Goal: Task Accomplishment & Management: Manage account settings

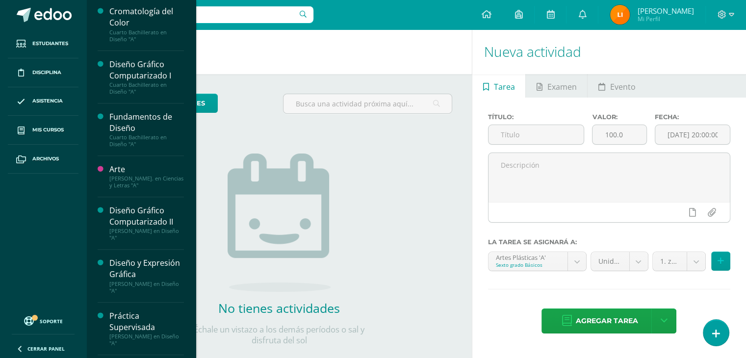
scroll to position [450, 0]
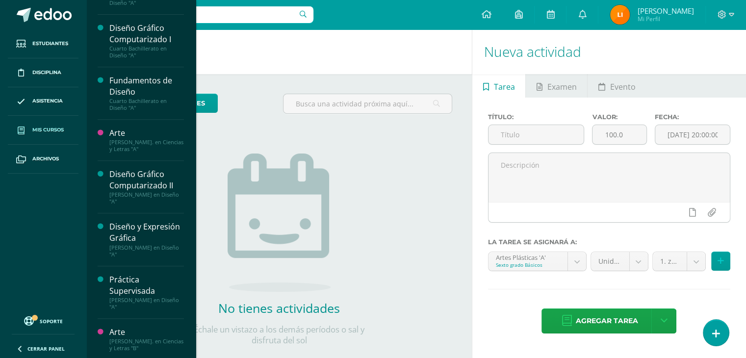
click at [58, 128] on span "Mis cursos" at bounding box center [47, 130] width 31 height 8
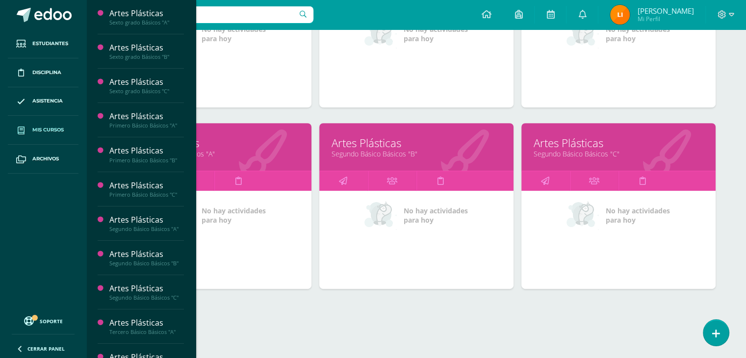
scroll to position [429, 0]
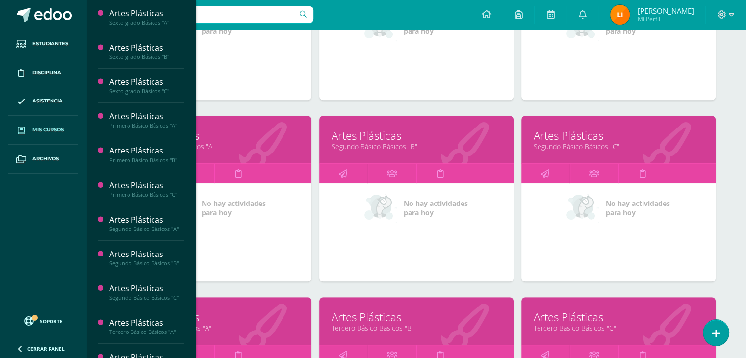
click at [736, 249] on div "Mis cursos Mis Cursos (20) Mis Extracurriculares (0) Supervisados (20) Todos lo…" at bounding box center [415, 251] width 659 height 1303
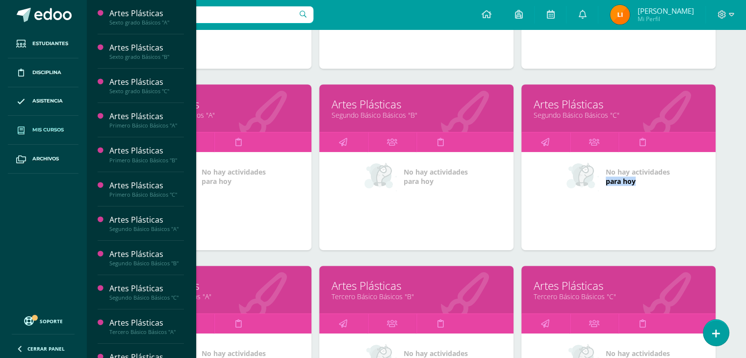
scroll to position [465, 0]
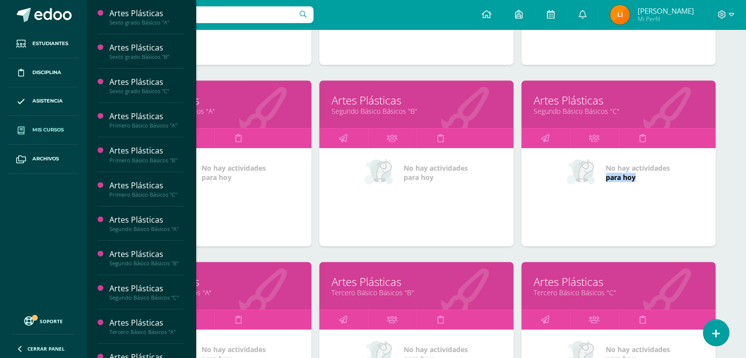
click at [680, 99] on link "Artes Plásticas" at bounding box center [618, 100] width 170 height 15
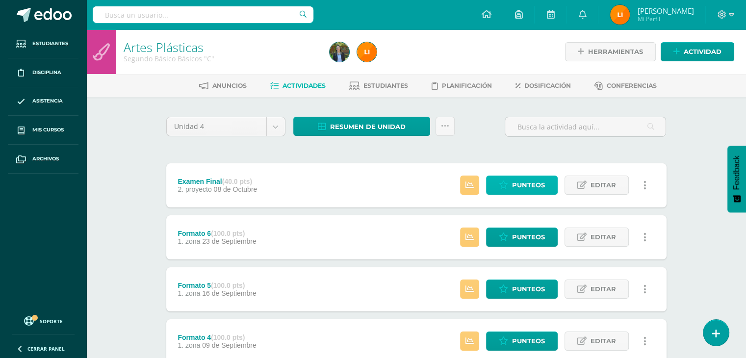
click at [529, 187] on span "Punteos" at bounding box center [528, 185] width 33 height 18
click at [529, 183] on span "Punteos" at bounding box center [528, 185] width 33 height 18
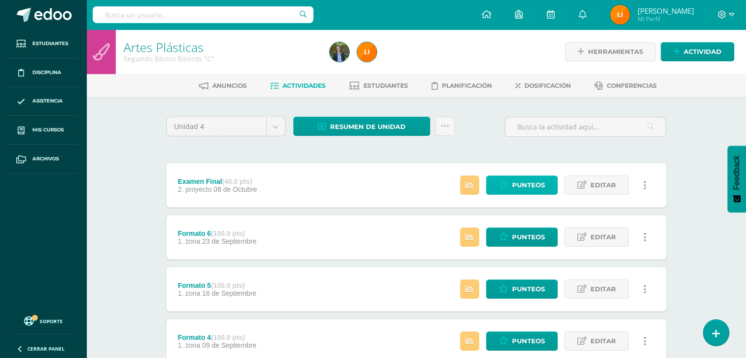
click at [529, 183] on span "Punteos" at bounding box center [528, 185] width 33 height 18
click at [530, 184] on span "Punteos" at bounding box center [528, 185] width 33 height 18
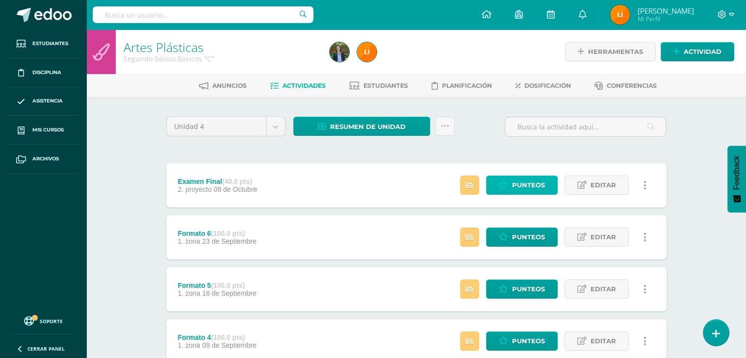
click at [530, 184] on span "Punteos" at bounding box center [528, 185] width 33 height 18
click at [531, 184] on span "Punteos" at bounding box center [528, 185] width 33 height 18
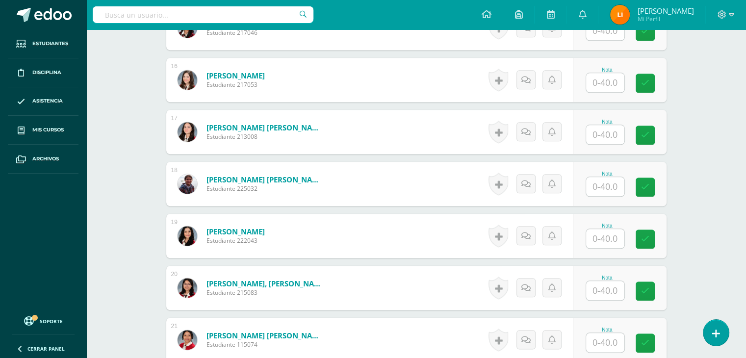
scroll to position [1061, 0]
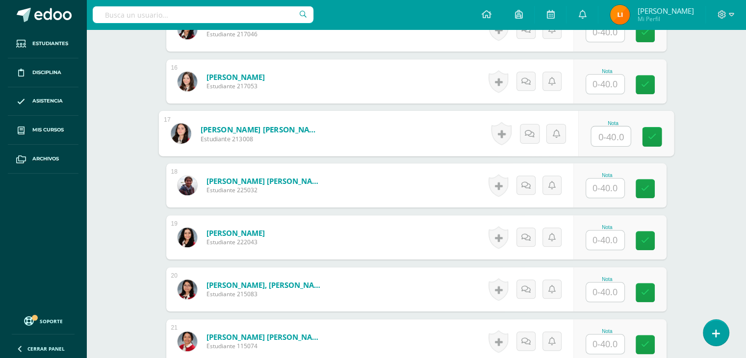
click at [612, 136] on input "text" at bounding box center [610, 136] width 39 height 20
type input "39"
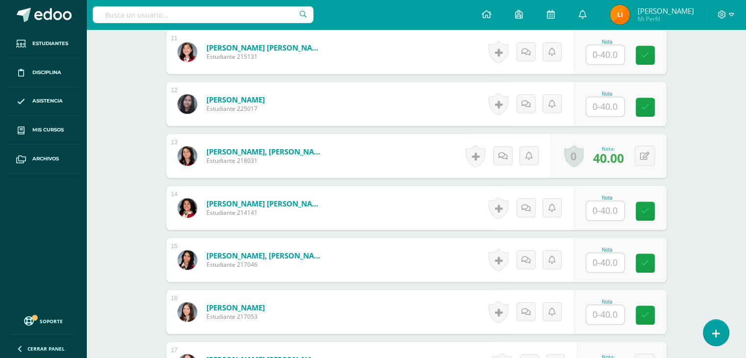
scroll to position [832, 0]
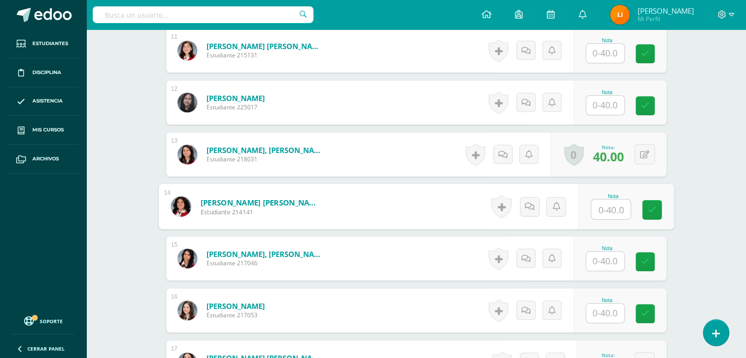
click at [600, 207] on input "text" at bounding box center [610, 209] width 39 height 20
type input "38"
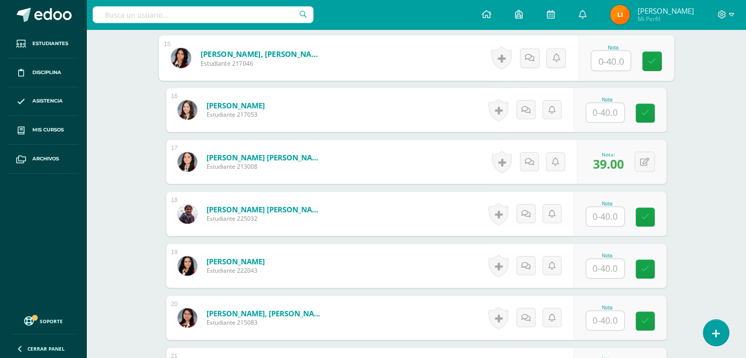
scroll to position [1019, 0]
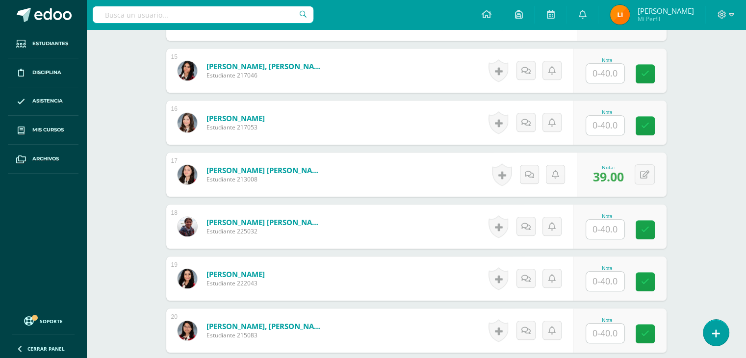
drag, startPoint x: 745, startPoint y: 253, endPoint x: 745, endPoint y: 271, distance: 18.1
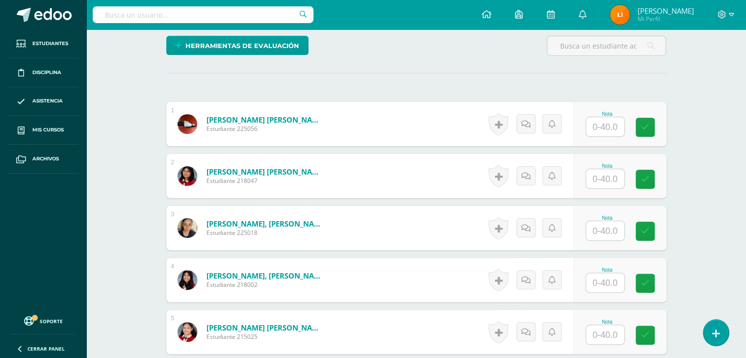
scroll to position [237, 0]
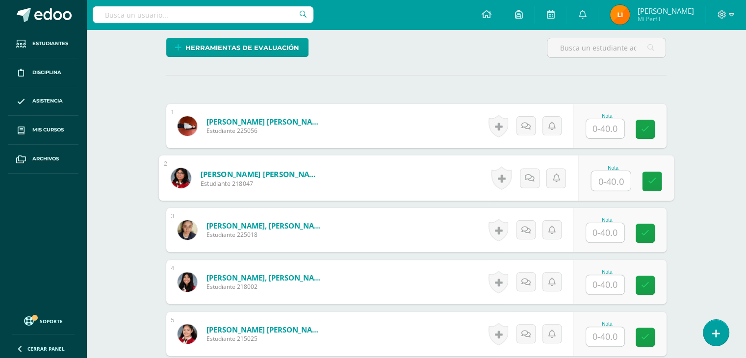
click at [608, 185] on input "text" at bounding box center [610, 181] width 39 height 20
type input "39"
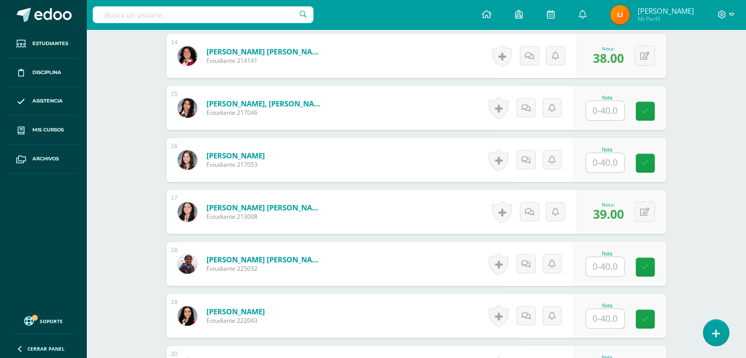
scroll to position [984, 0]
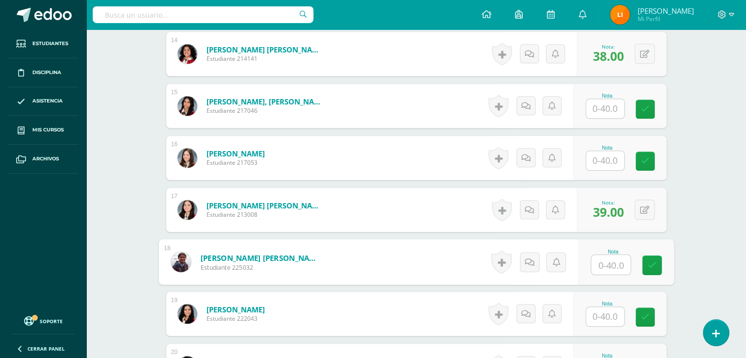
click at [605, 262] on input "text" at bounding box center [610, 265] width 39 height 20
type input "39"
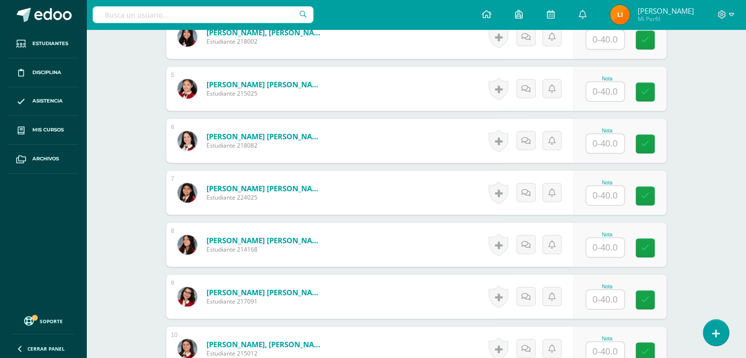
scroll to position [476, 0]
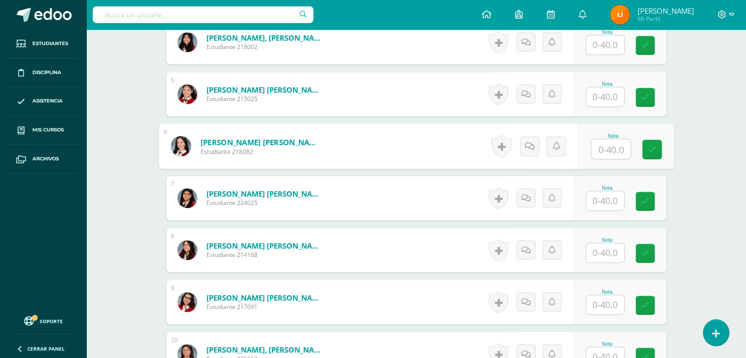
click at [599, 150] on input "text" at bounding box center [610, 149] width 39 height 20
type input "36"
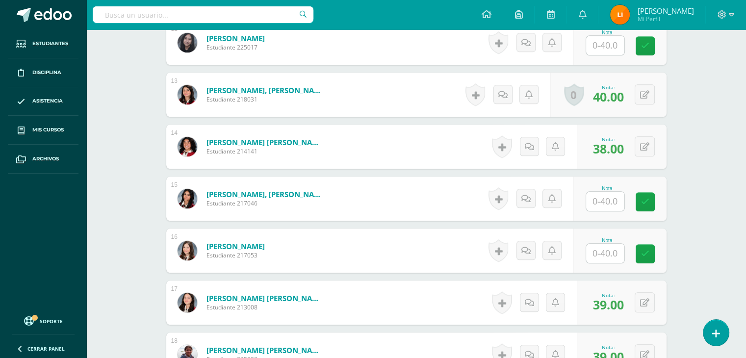
scroll to position [941, 0]
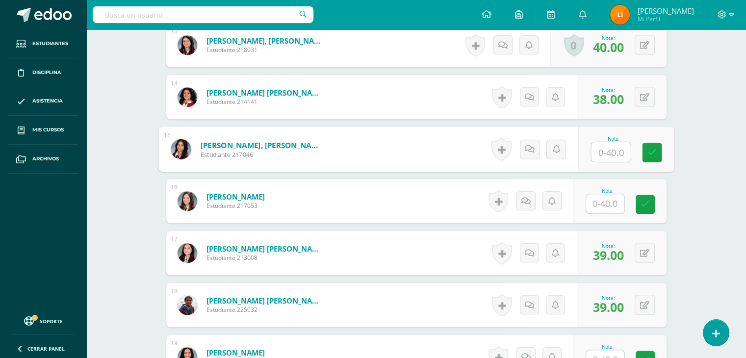
click at [603, 148] on input "text" at bounding box center [610, 152] width 39 height 20
type input "0"
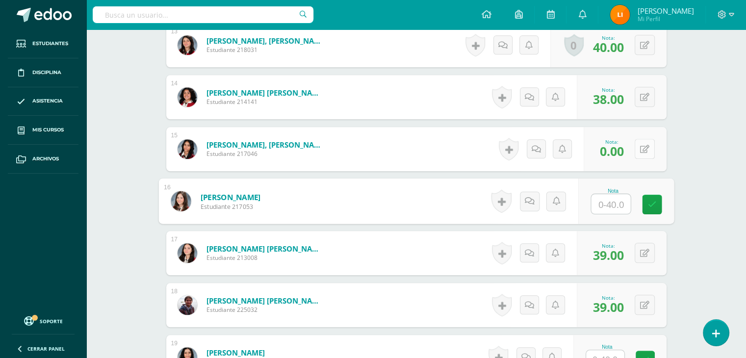
click at [644, 146] on button at bounding box center [644, 149] width 20 height 20
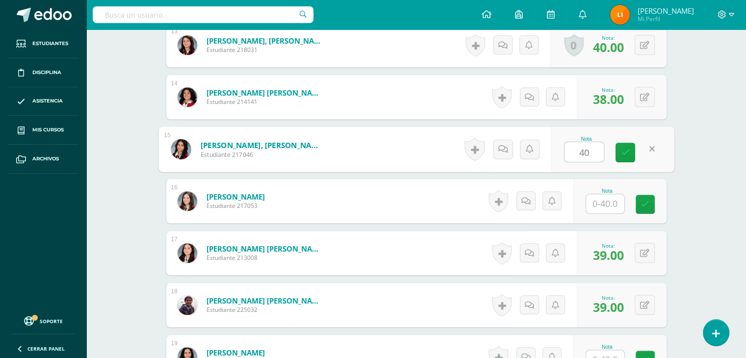
type input "40"
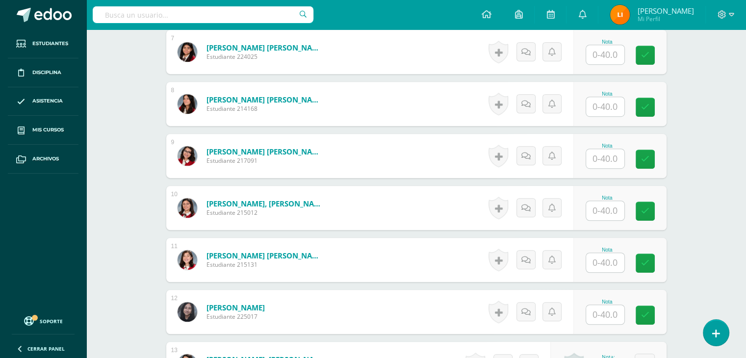
scroll to position [619, 0]
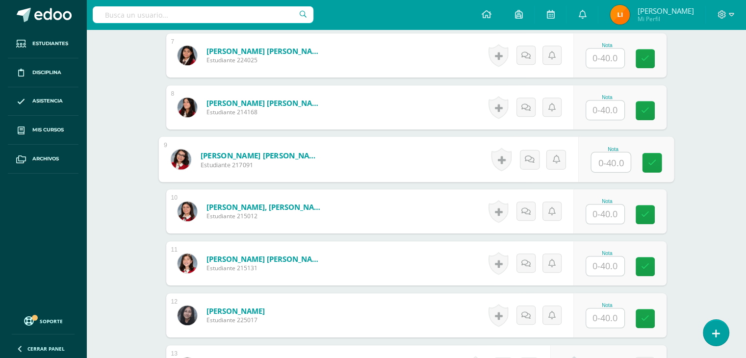
click at [596, 159] on input "text" at bounding box center [610, 162] width 39 height 20
type input "40"
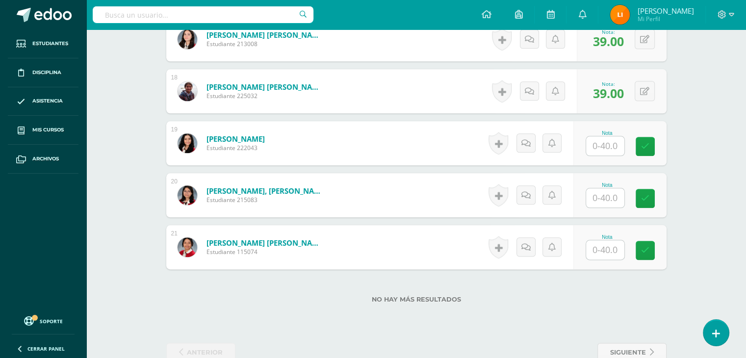
scroll to position [1178, 0]
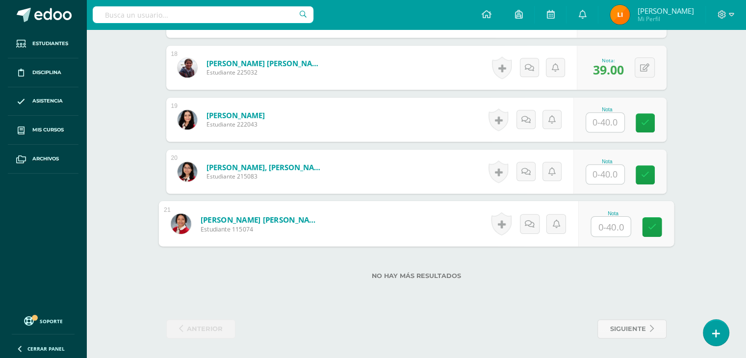
click at [609, 228] on input "text" at bounding box center [610, 227] width 39 height 20
type input "40"
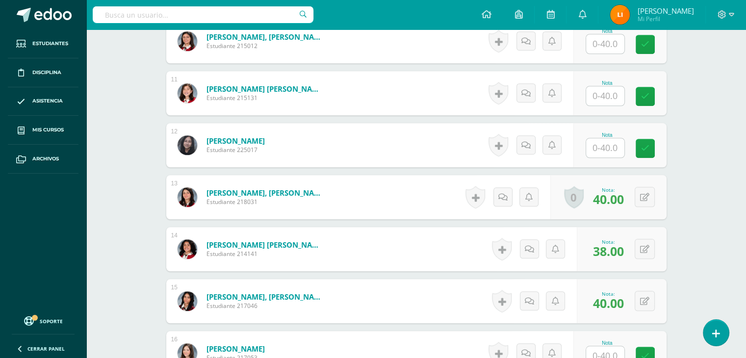
scroll to position [778, 0]
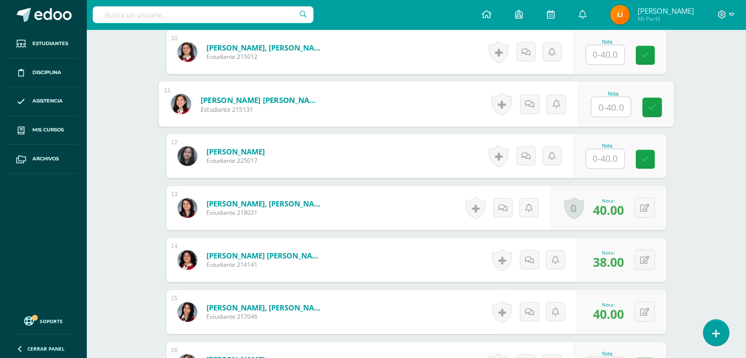
click at [610, 107] on input "text" at bounding box center [610, 107] width 39 height 20
type input "40"
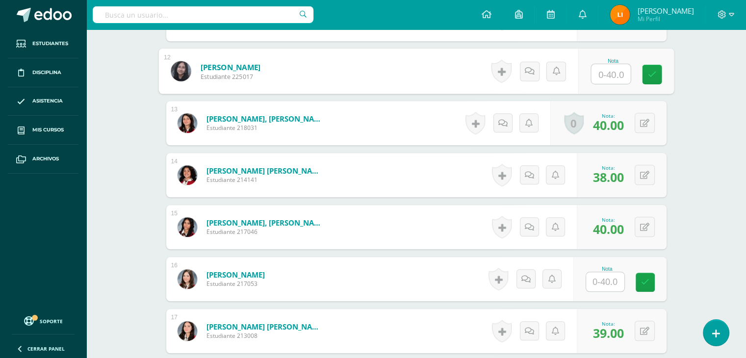
scroll to position [894, 0]
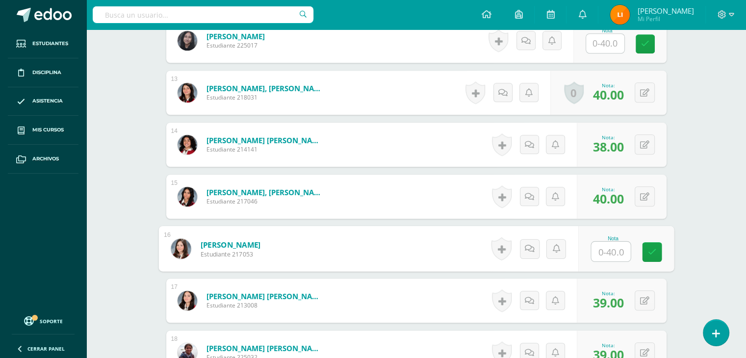
click at [596, 251] on input "text" at bounding box center [610, 252] width 39 height 20
type input "40"
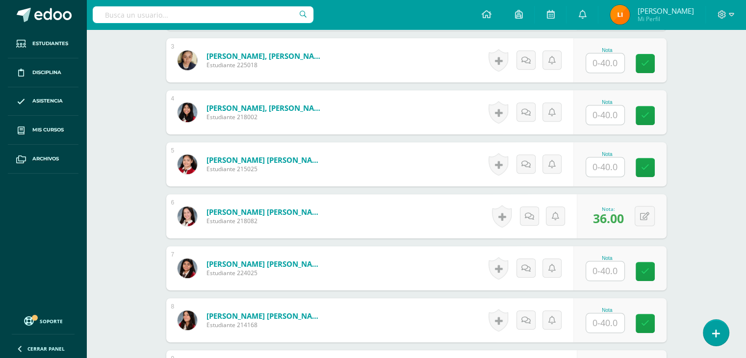
scroll to position [401, 0]
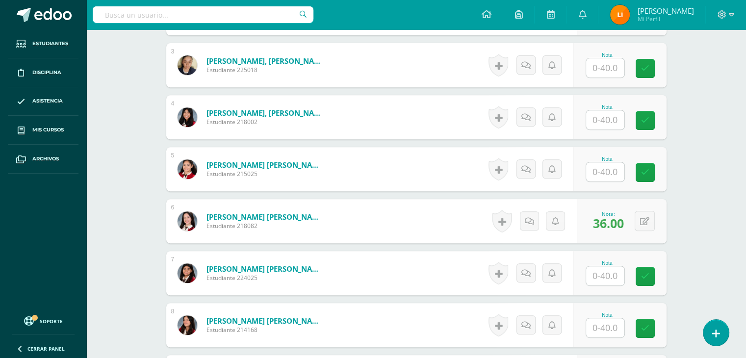
click at [595, 121] on input "text" at bounding box center [605, 119] width 38 height 19
type input "40"
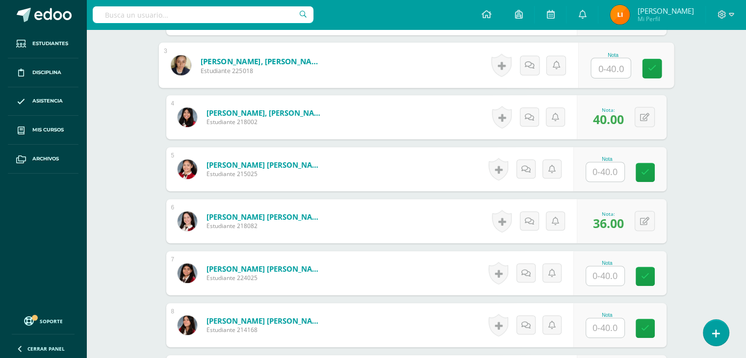
click at [599, 67] on input "text" at bounding box center [610, 68] width 39 height 20
type input "34"
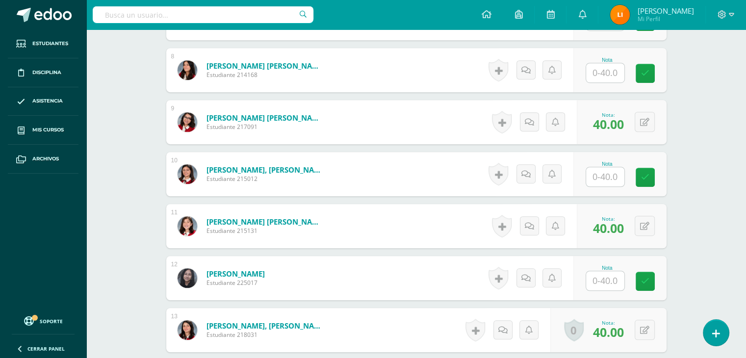
scroll to position [655, 0]
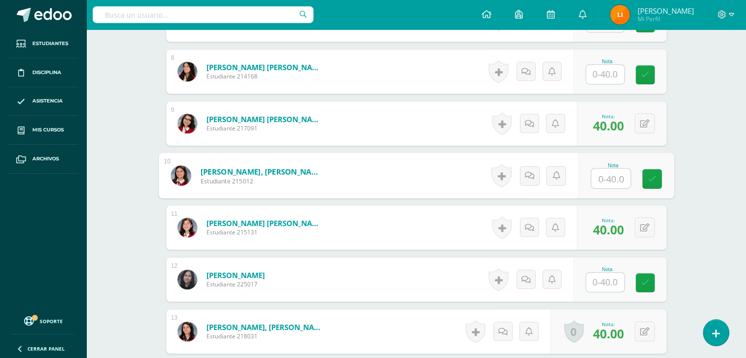
click at [600, 181] on input "text" at bounding box center [610, 179] width 39 height 20
type input "40"
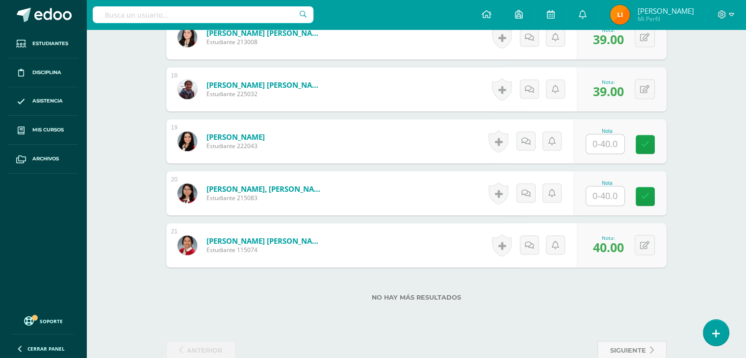
scroll to position [1158, 0]
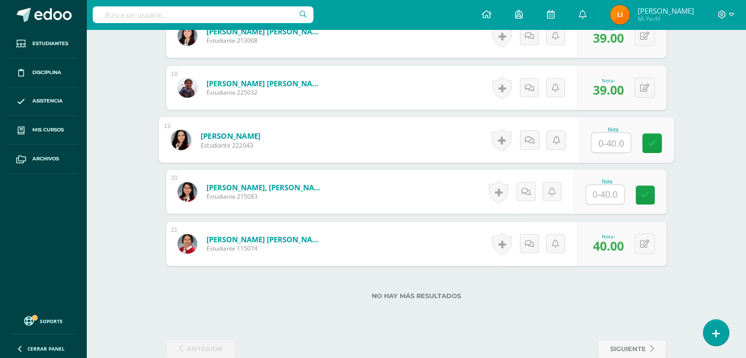
click at [611, 143] on input "text" at bounding box center [610, 143] width 39 height 20
type input "40"
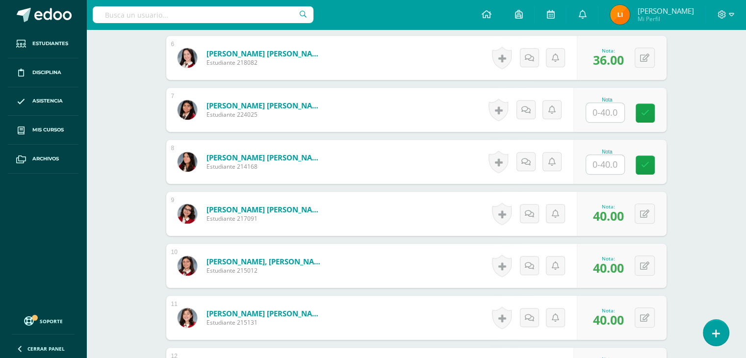
scroll to position [550, 0]
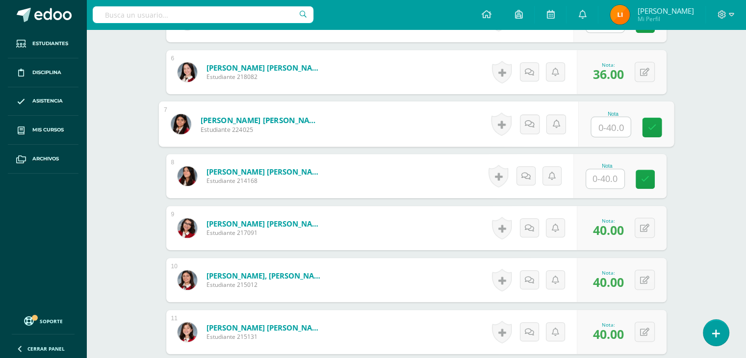
click at [611, 125] on input "text" at bounding box center [610, 127] width 39 height 20
type input "30"
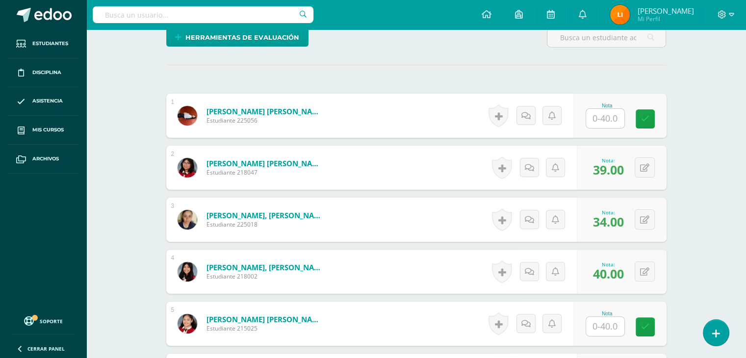
scroll to position [237, 0]
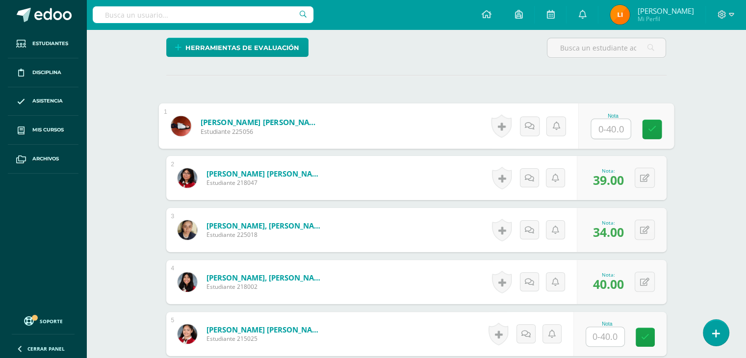
click at [606, 130] on input "text" at bounding box center [610, 129] width 39 height 20
type input "38"
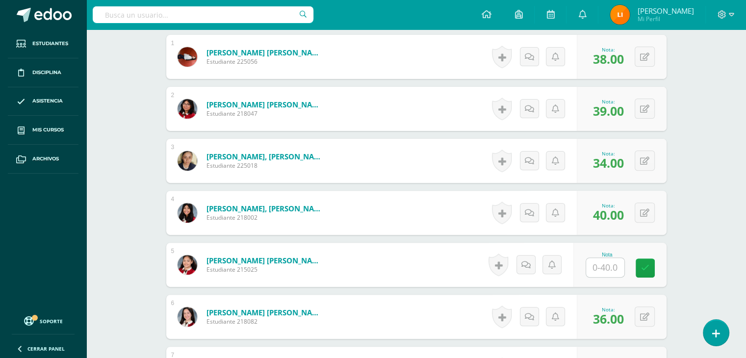
scroll to position [325, 0]
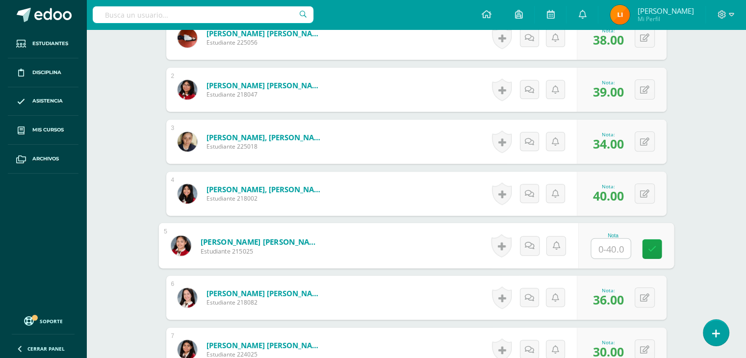
click at [614, 247] on input "text" at bounding box center [610, 249] width 39 height 20
type input "40"
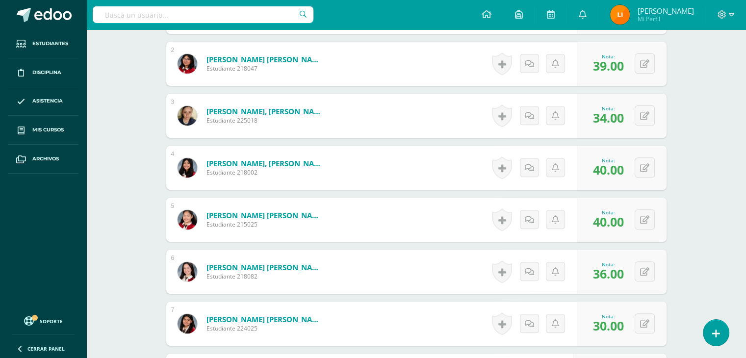
scroll to position [349, 0]
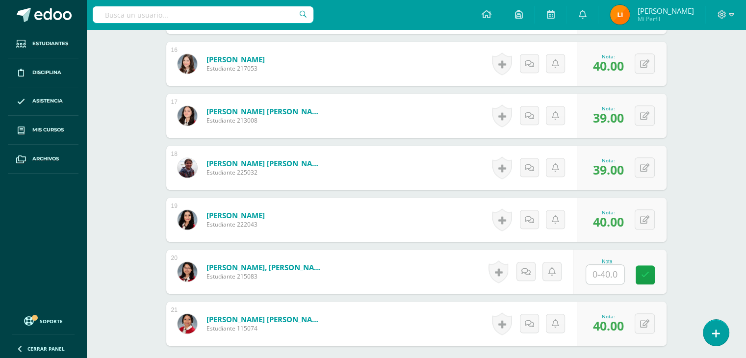
scroll to position [1076, 0]
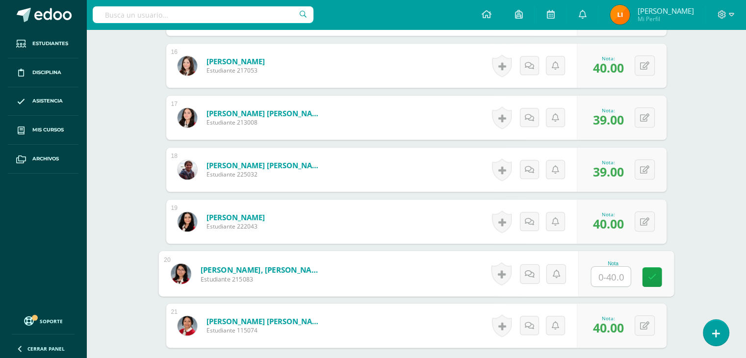
drag, startPoint x: 612, startPoint y: 273, endPoint x: 612, endPoint y: 261, distance: 12.3
click at [612, 261] on div "Nota" at bounding box center [612, 273] width 45 height 26
type input "40"
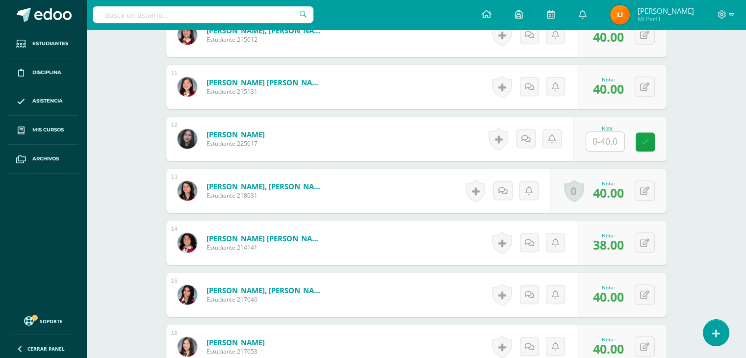
scroll to position [781, 0]
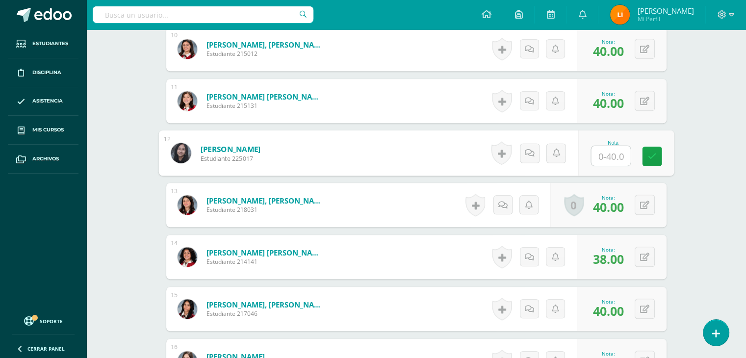
click at [609, 155] on input "text" at bounding box center [610, 156] width 39 height 20
type input "40"
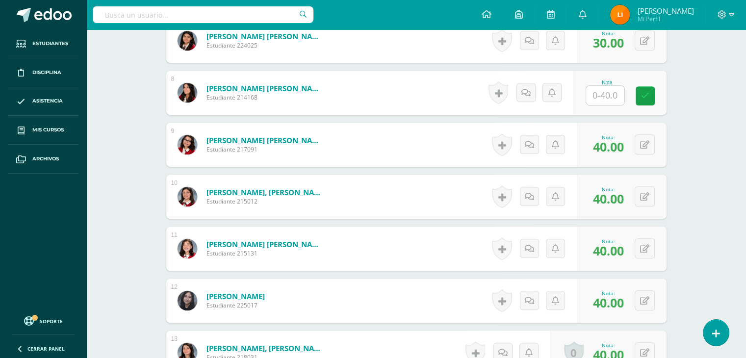
scroll to position [598, 0]
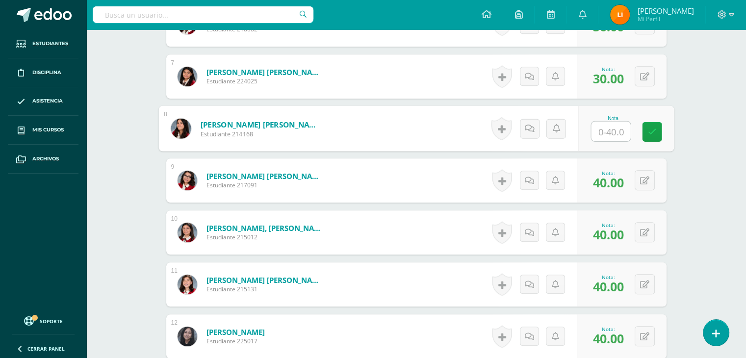
click at [601, 130] on input "text" at bounding box center [610, 132] width 39 height 20
type input "38"
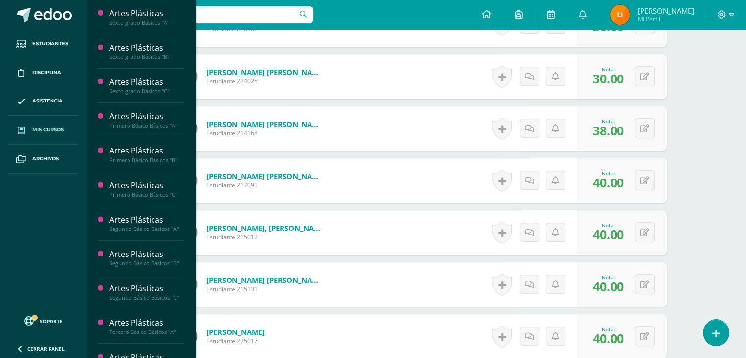
click at [56, 129] on span "Mis cursos" at bounding box center [47, 130] width 31 height 8
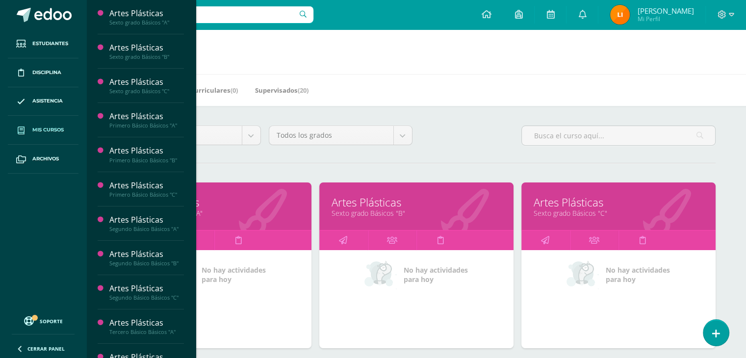
click at [265, 203] on link "Artes Plásticas" at bounding box center [214, 202] width 170 height 15
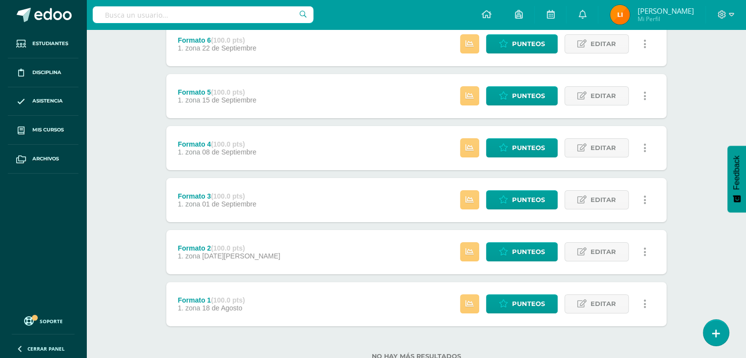
scroll to position [194, 0]
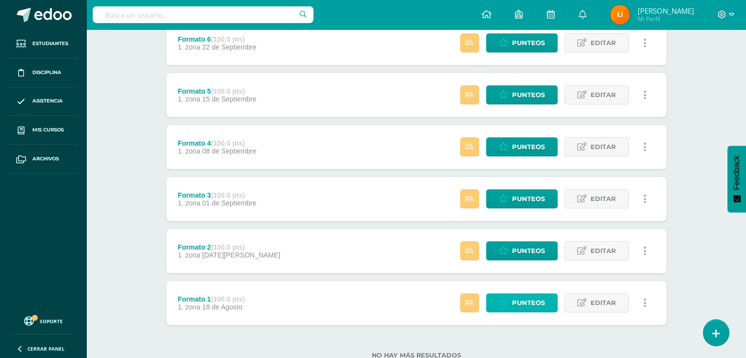
click at [527, 300] on span "Punteos" at bounding box center [528, 303] width 33 height 18
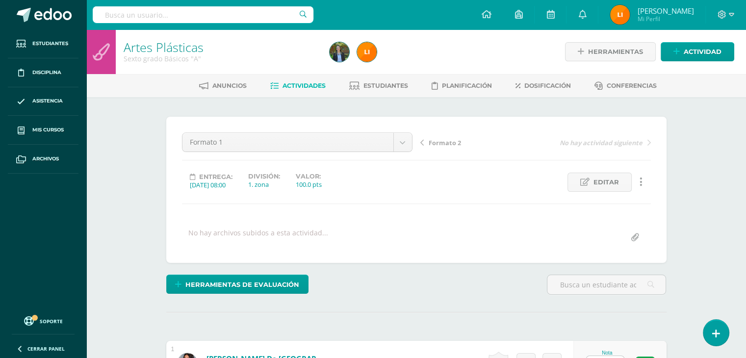
click at [294, 85] on span "Actividades" at bounding box center [303, 85] width 43 height 7
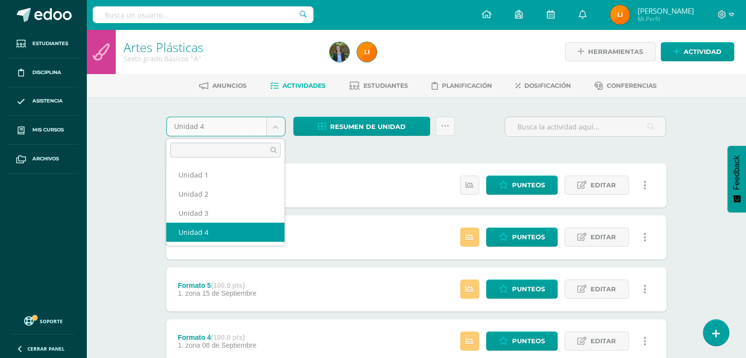
click at [276, 130] on body "Estudiantes Disciplina Asistencia Mis cursos Archivos Soporte Ayuda Reportar un…" at bounding box center [373, 292] width 746 height 584
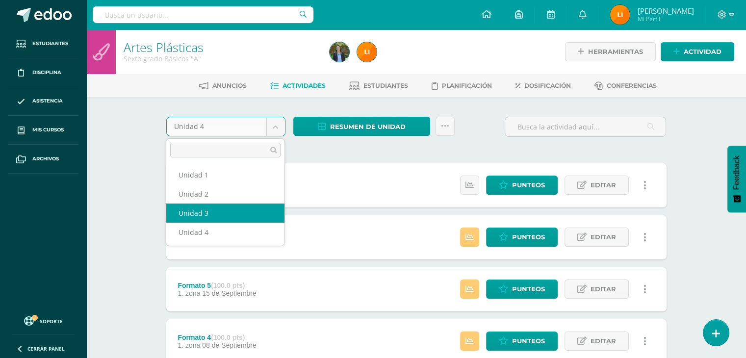
select select "Unidad 3"
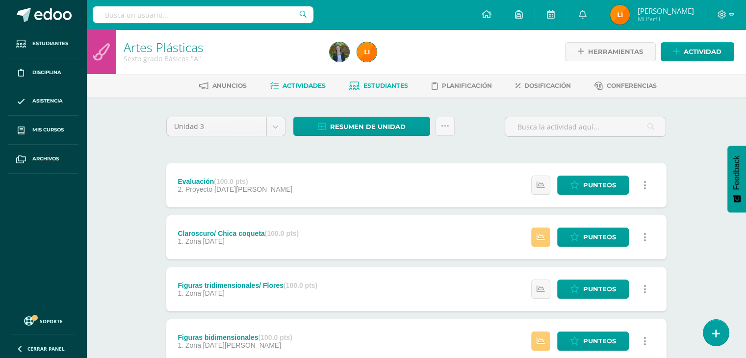
click at [374, 86] on span "Estudiantes" at bounding box center [385, 85] width 45 height 7
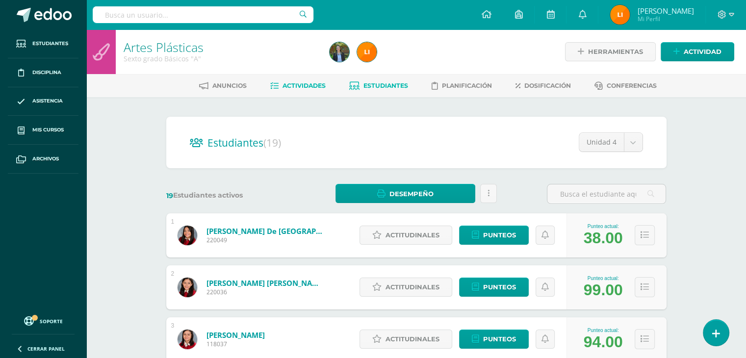
click at [304, 83] on span "Actividades" at bounding box center [303, 85] width 43 height 7
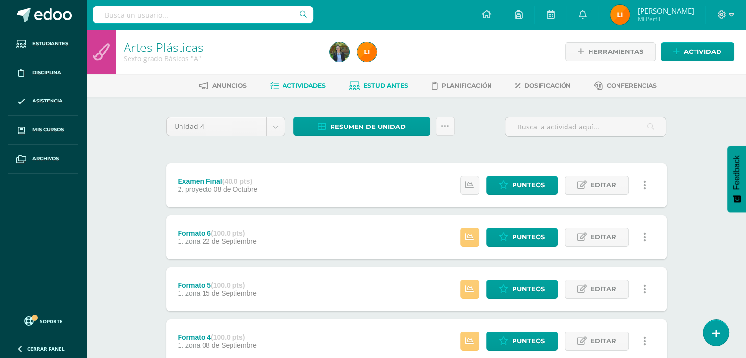
click at [378, 82] on span "Estudiantes" at bounding box center [385, 85] width 45 height 7
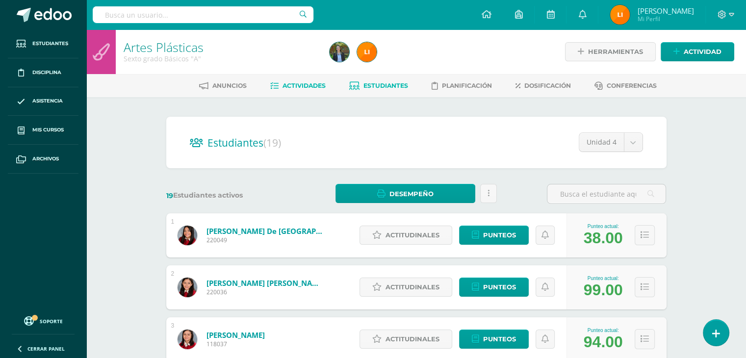
click at [307, 82] on span "Actividades" at bounding box center [303, 85] width 43 height 7
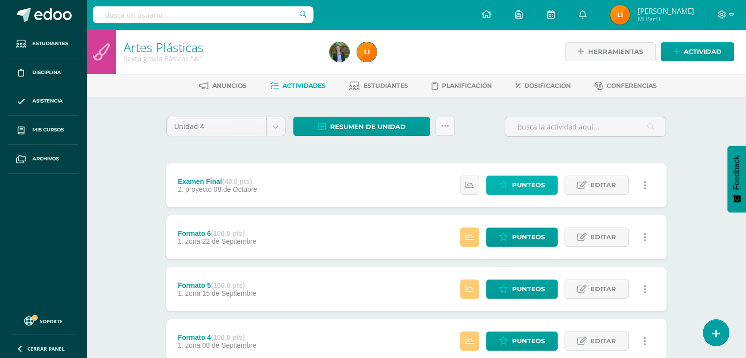
click at [508, 183] on icon at bounding box center [502, 185] width 9 height 8
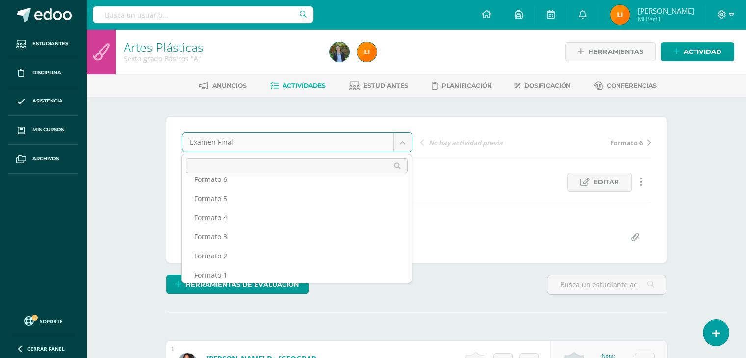
scroll to position [35, 0]
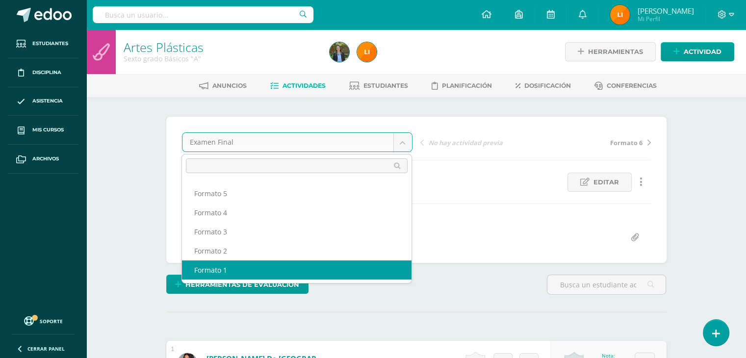
select select "/dashboard/teacher/grade-activity/210045/"
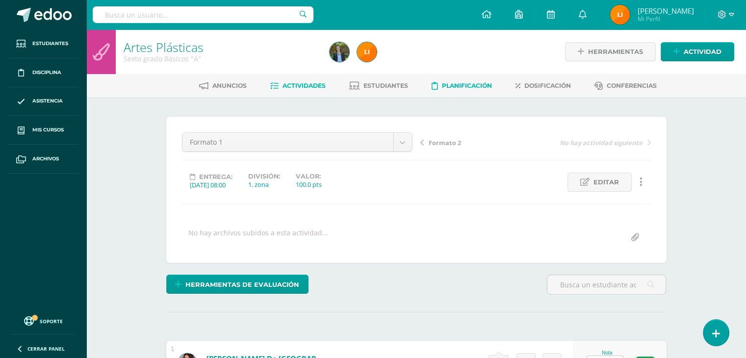
click at [468, 91] on link "Planificación" at bounding box center [461, 86] width 60 height 16
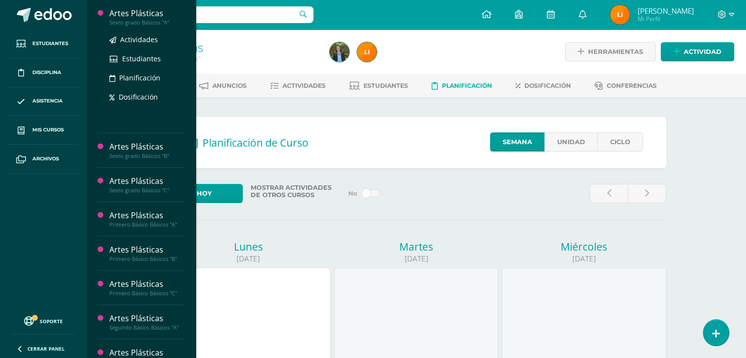
click at [156, 20] on div "Sexto grado Básicos "A"" at bounding box center [146, 22] width 75 height 7
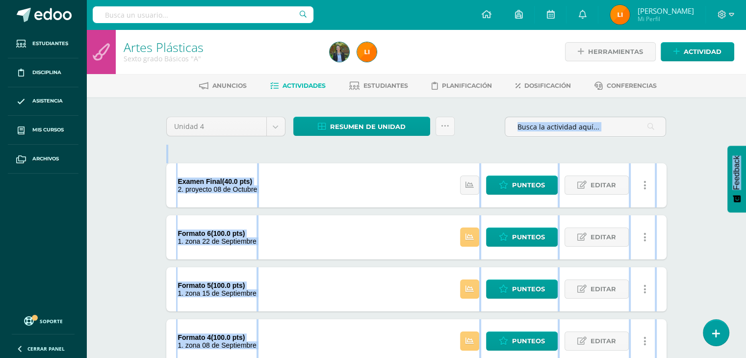
drag, startPoint x: 743, startPoint y: 137, endPoint x: 744, endPoint y: 148, distance: 11.3
click at [744, 148] on body "Estudiantes Disciplina Asistencia Mis cursos Archivos Soporte Ayuda Reportar un…" at bounding box center [373, 292] width 746 height 584
click at [713, 124] on div "Artes Plásticas Sexto grado Básicos "A" Herramientas Detalle de asistencias Act…" at bounding box center [415, 306] width 659 height 555
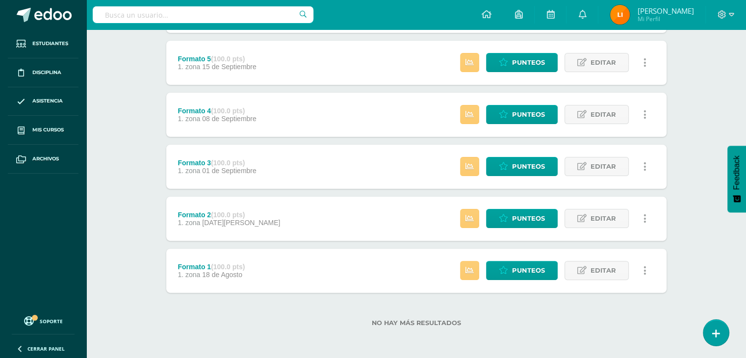
scroll to position [225, 0]
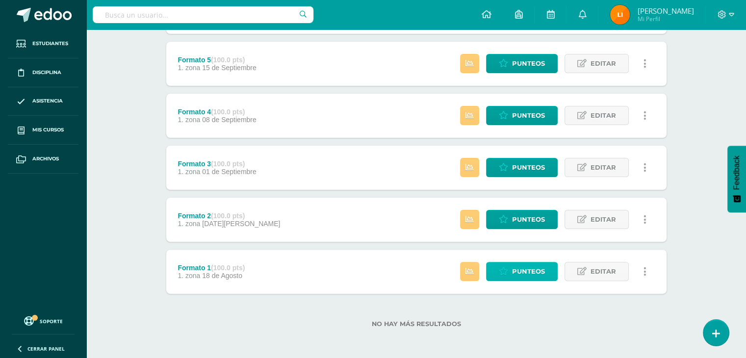
click at [534, 269] on span "Punteos" at bounding box center [528, 271] width 33 height 18
drag, startPoint x: 534, startPoint y: 269, endPoint x: 541, endPoint y: 275, distance: 10.1
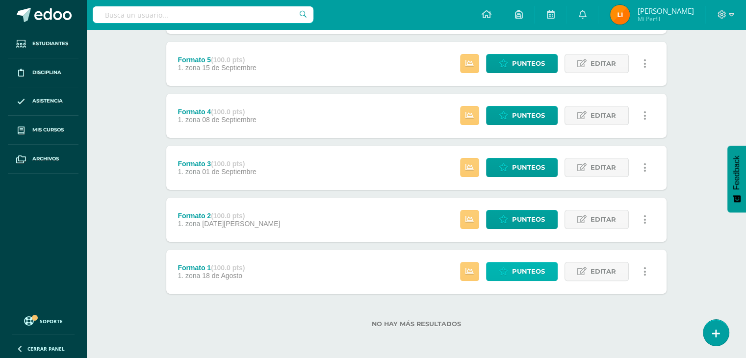
click at [541, 275] on span "Punteos" at bounding box center [528, 271] width 33 height 18
click at [532, 275] on span "Punteos" at bounding box center [528, 271] width 33 height 18
click at [529, 271] on span "Punteos" at bounding box center [528, 271] width 33 height 18
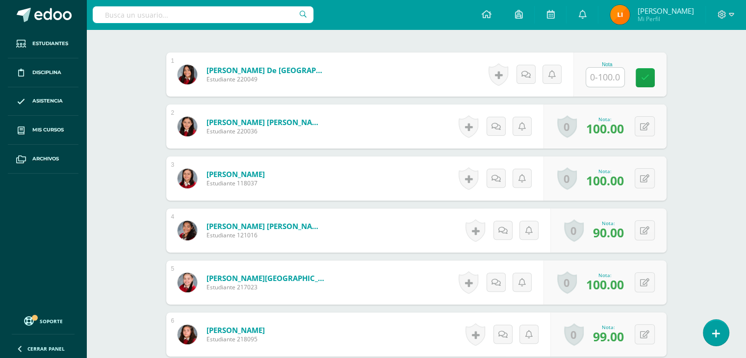
scroll to position [295, 0]
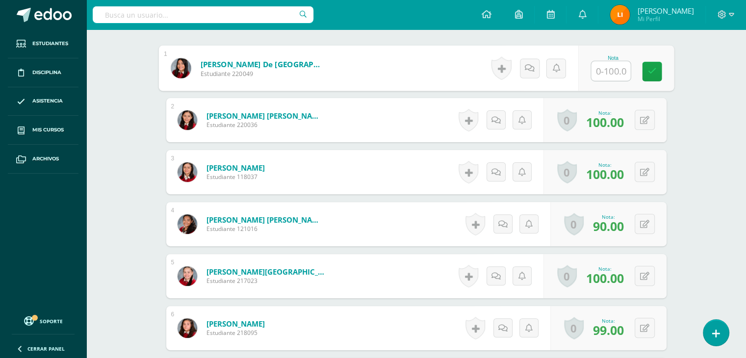
click at [600, 67] on input "text" at bounding box center [610, 71] width 39 height 20
type input "75"
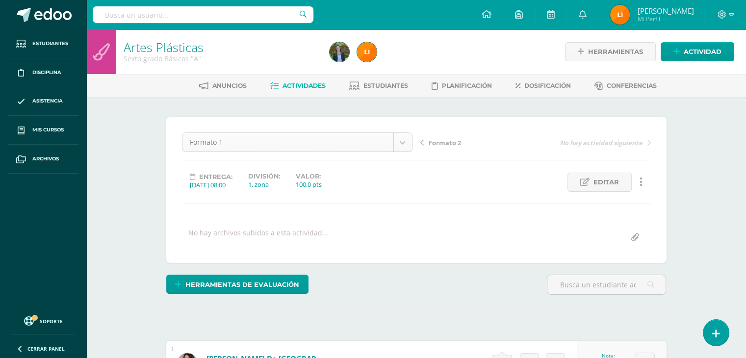
scroll to position [31, 0]
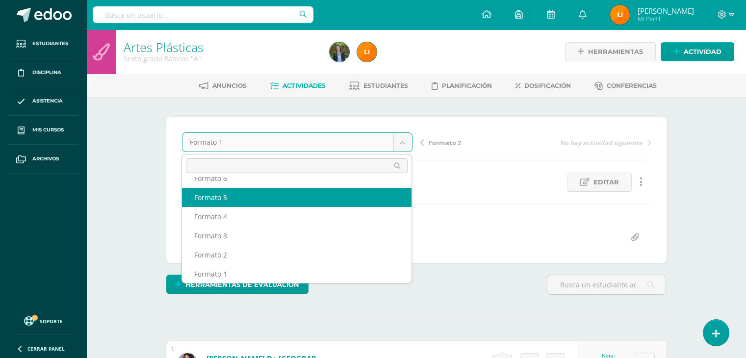
scroll to position [23, 0]
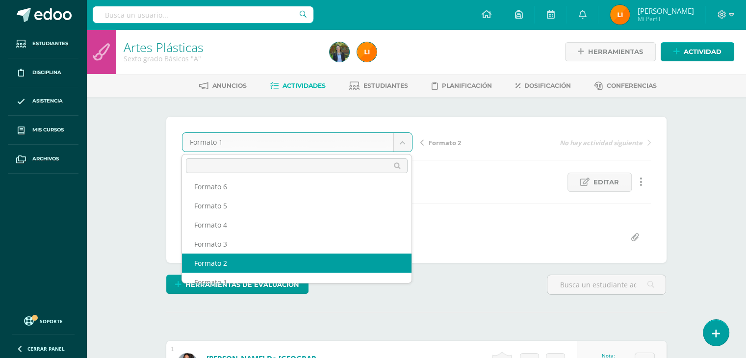
select select "/dashboard/teacher/grade-activity/211726/"
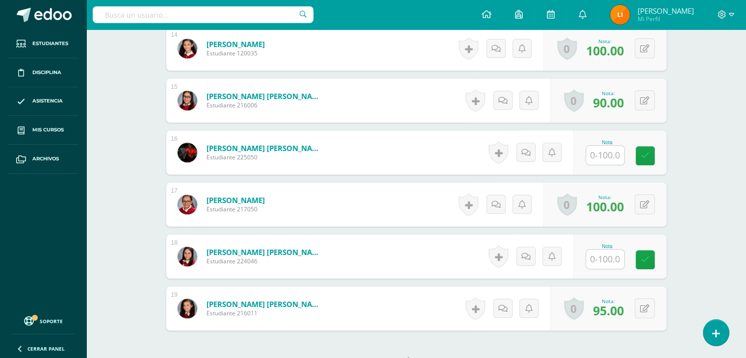
scroll to position [1017, 0]
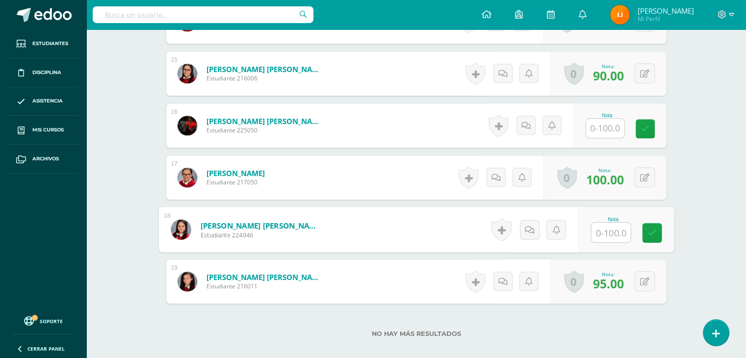
click at [609, 235] on input "text" at bounding box center [610, 233] width 39 height 20
type input "85"
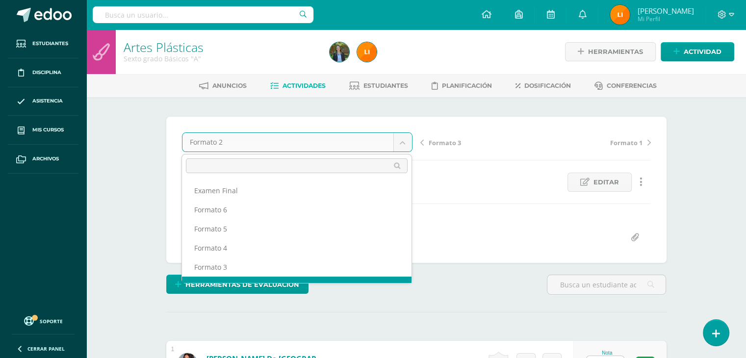
scroll to position [13, 0]
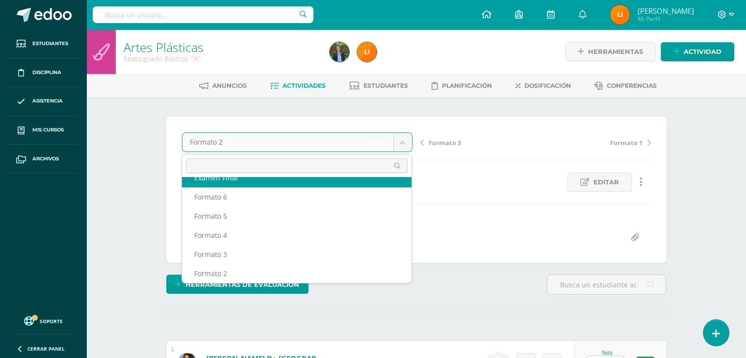
scroll to position [0, 0]
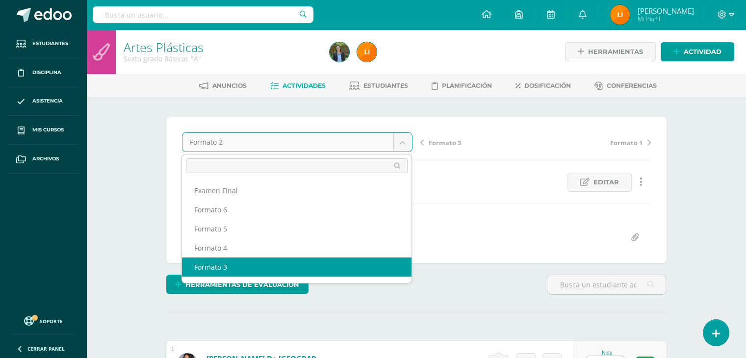
select select "/dashboard/teacher/grade-activity/211729/"
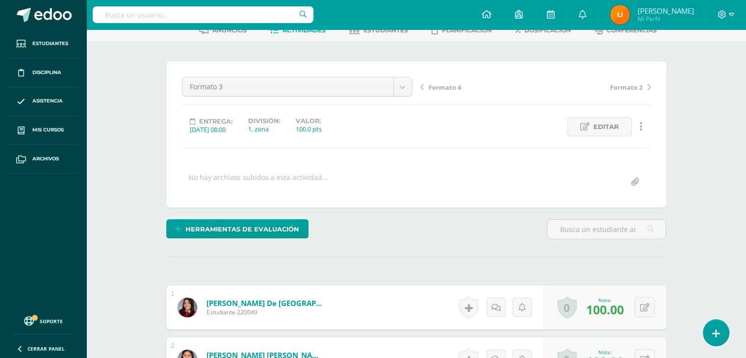
scroll to position [59, 0]
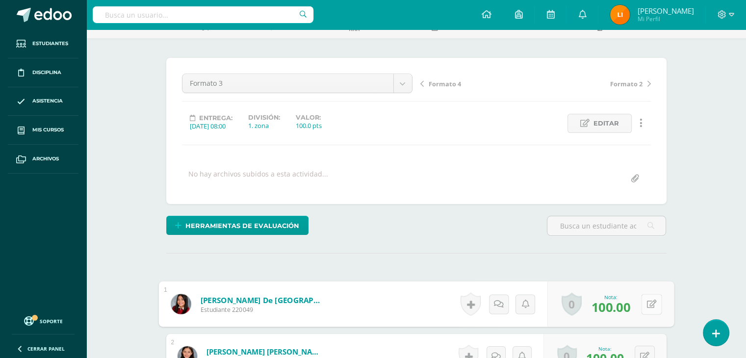
click at [644, 302] on button at bounding box center [651, 304] width 21 height 21
click at [619, 309] on icon at bounding box center [619, 307] width 8 height 8
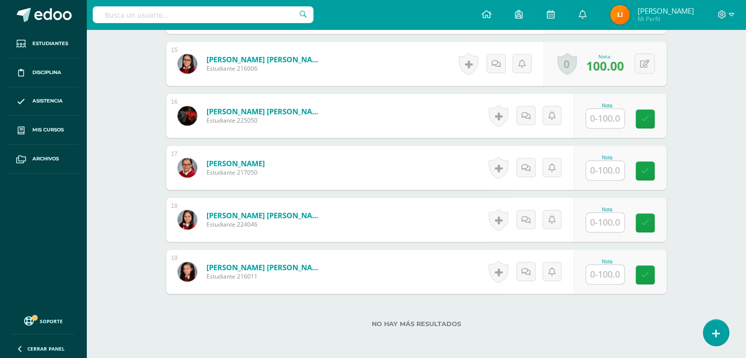
scroll to position [1029, 0]
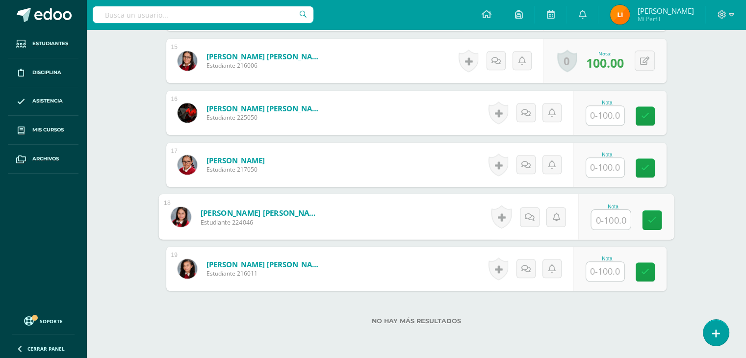
click at [607, 224] on input "text" at bounding box center [610, 220] width 39 height 20
type input "90"
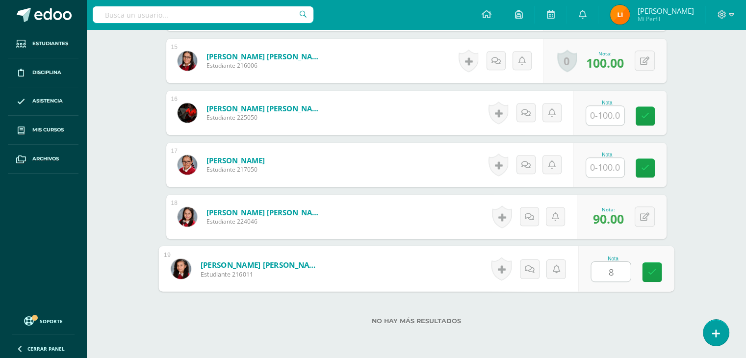
type input "85"
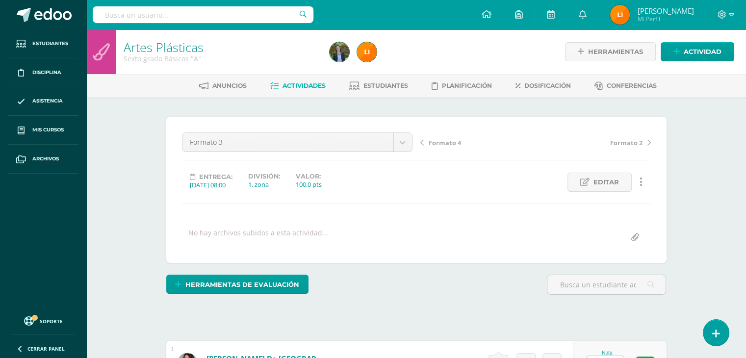
scroll to position [0, 0]
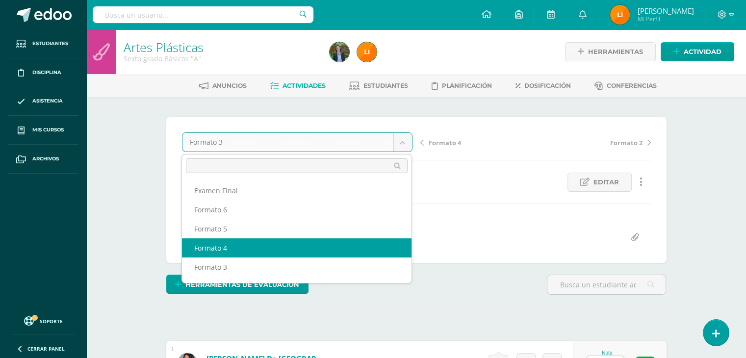
select select "/dashboard/teacher/grade-activity/211732/"
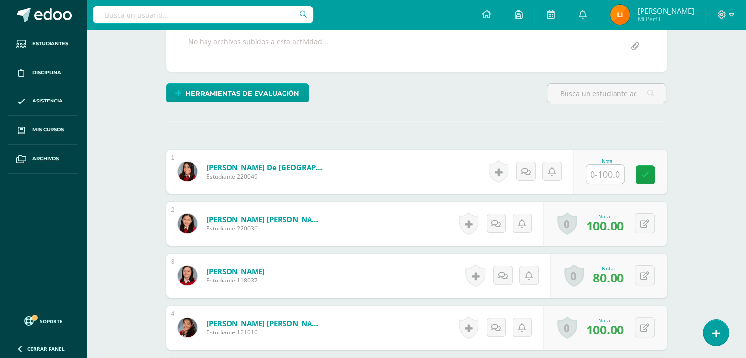
scroll to position [196, 0]
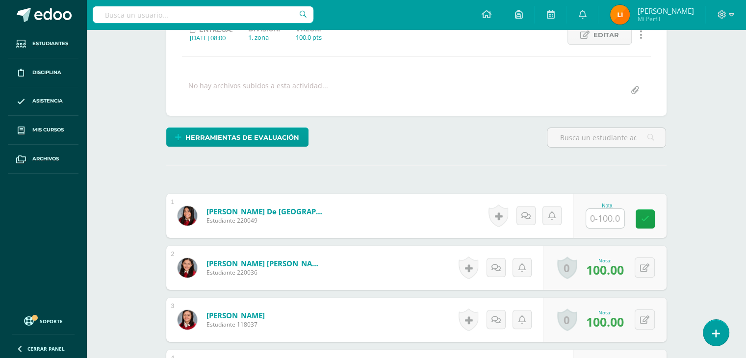
scroll to position [148, 0]
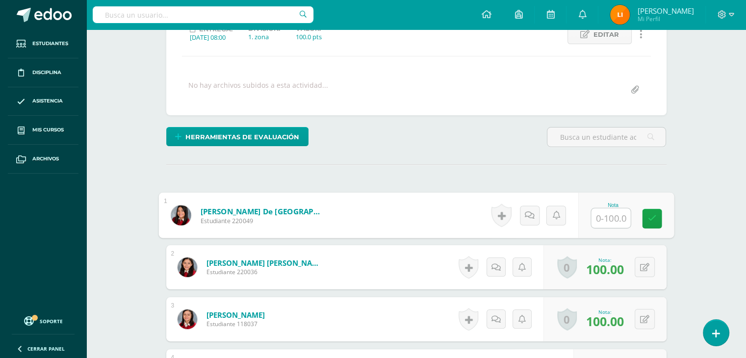
click at [611, 214] on input "text" at bounding box center [610, 218] width 39 height 20
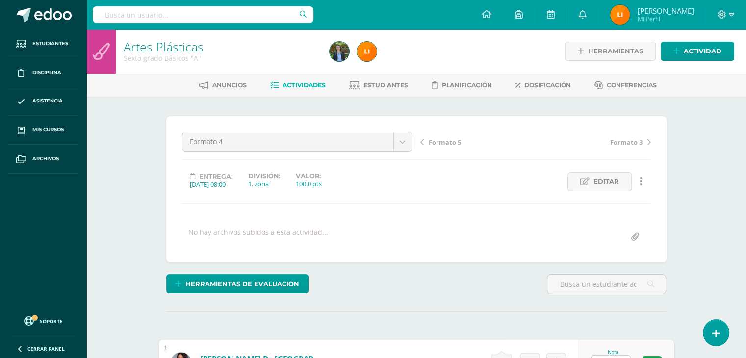
scroll to position [0, 0]
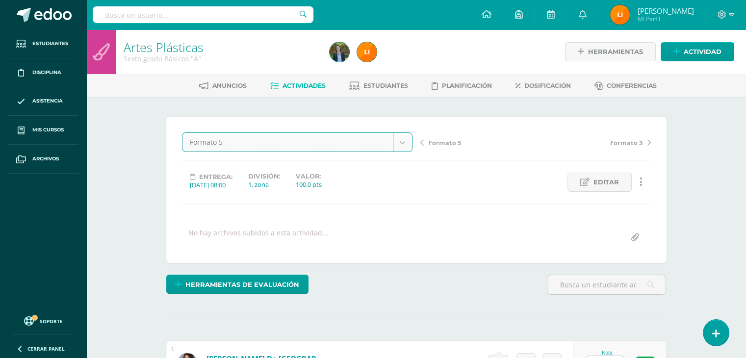
select select "/dashboard/teacher/grade-activity/211736/"
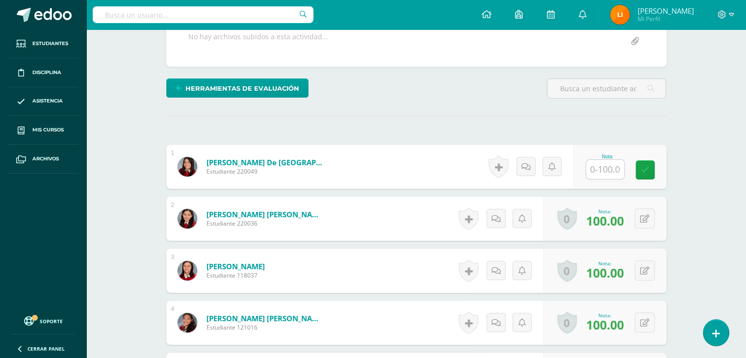
scroll to position [196, 0]
click at [621, 161] on input "text" at bounding box center [605, 169] width 38 height 19
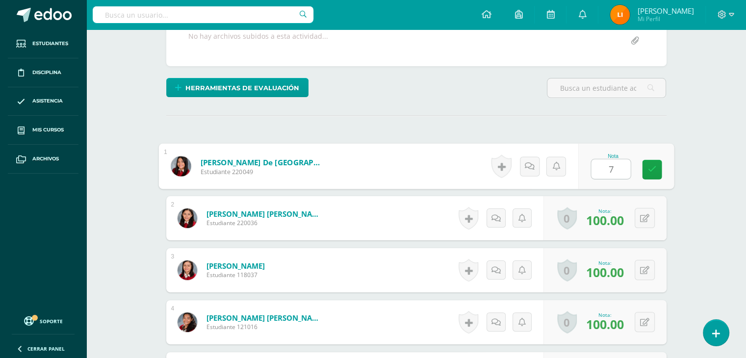
type input "75"
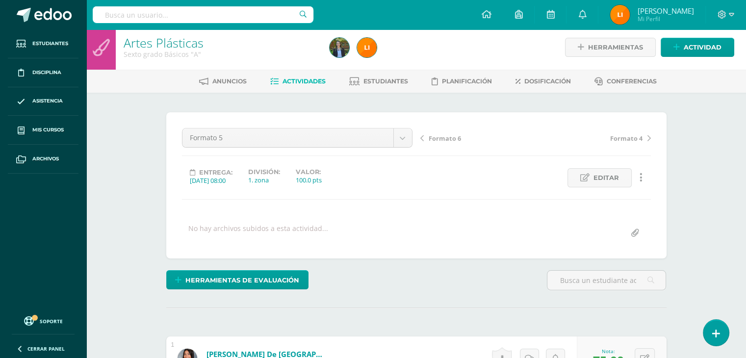
scroll to position [0, 0]
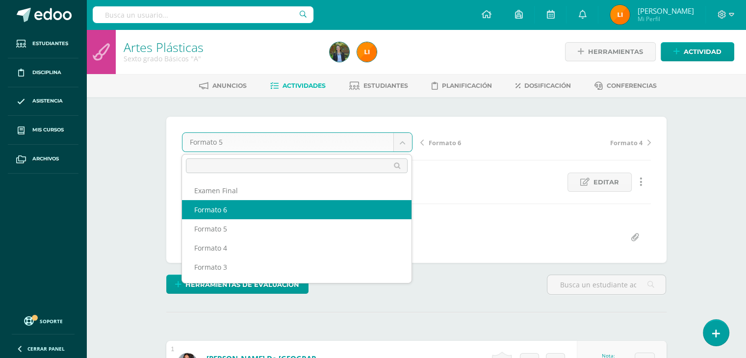
select select "/dashboard/teacher/grade-activity/211740/"
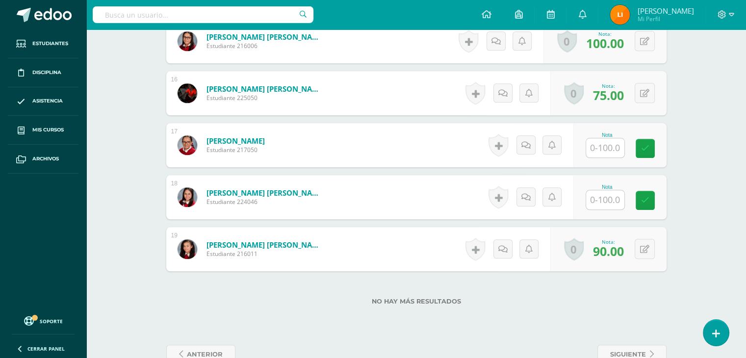
scroll to position [1074, 0]
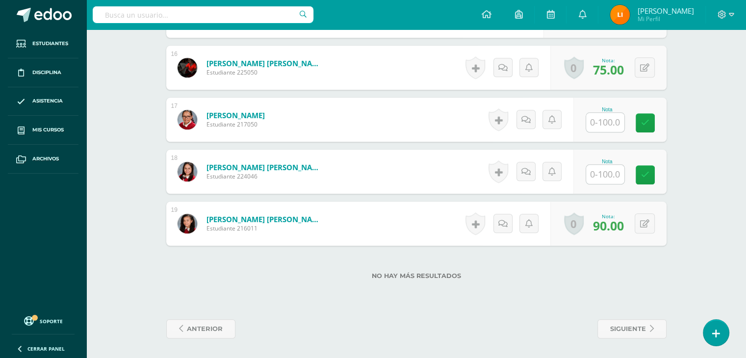
click at [609, 121] on input "text" at bounding box center [605, 122] width 38 height 19
type input "80"
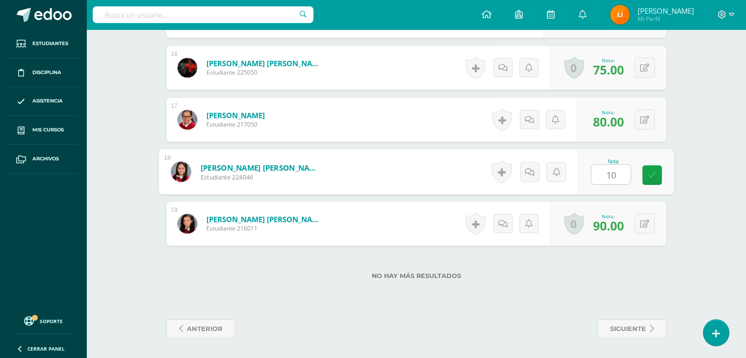
type input "100"
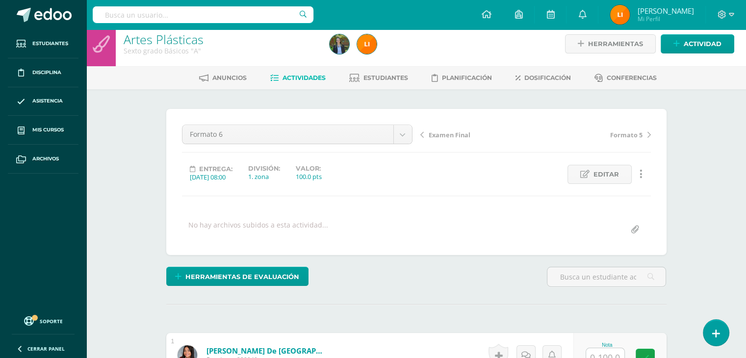
scroll to position [0, 0]
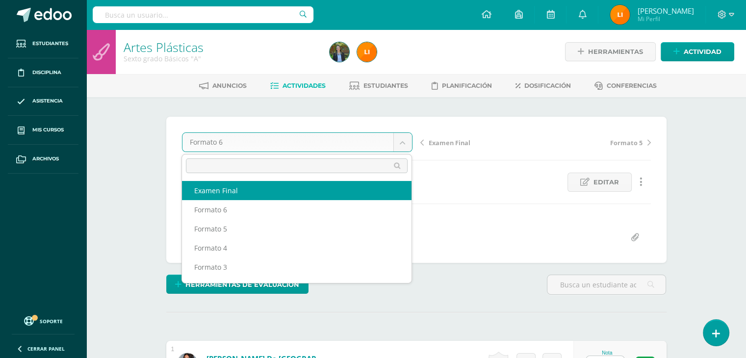
select select "/dashboard/teacher/grade-activity/212086/"
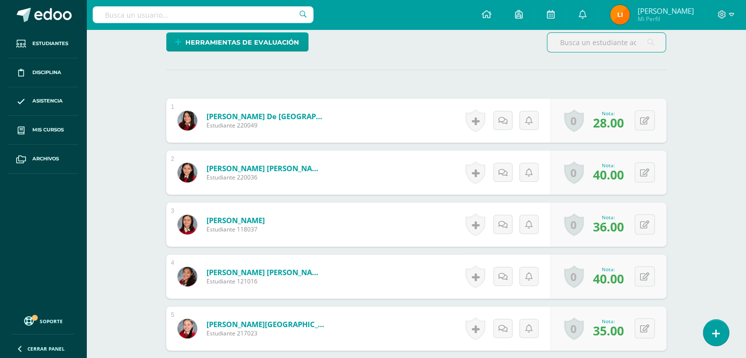
scroll to position [246, 0]
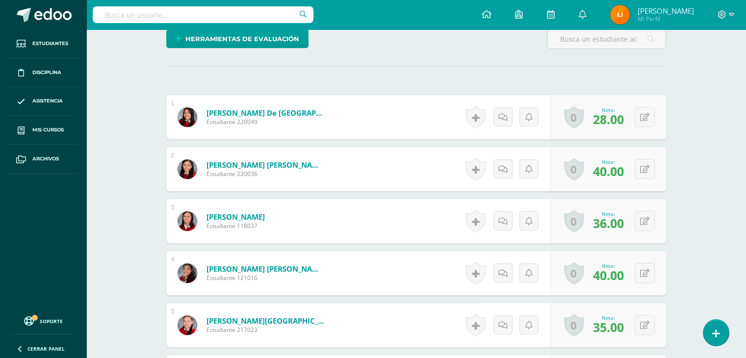
drag, startPoint x: 407, startPoint y: 237, endPoint x: 339, endPoint y: 79, distance: 171.3
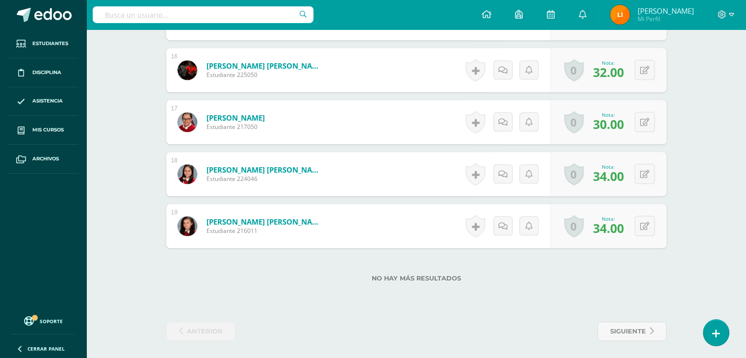
scroll to position [1074, 0]
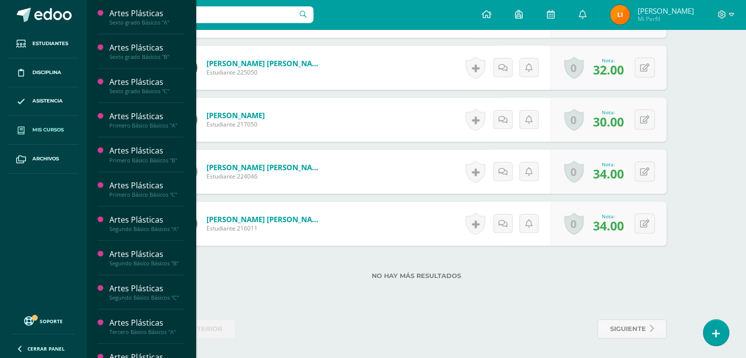
click at [32, 132] on span "Mis cursos" at bounding box center [47, 130] width 31 height 8
click at [48, 127] on span "Mis cursos" at bounding box center [47, 130] width 31 height 8
